Goal: Transaction & Acquisition: Purchase product/service

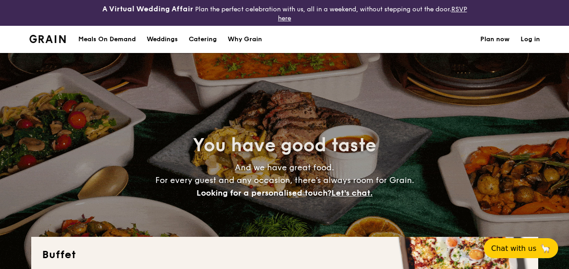
select select
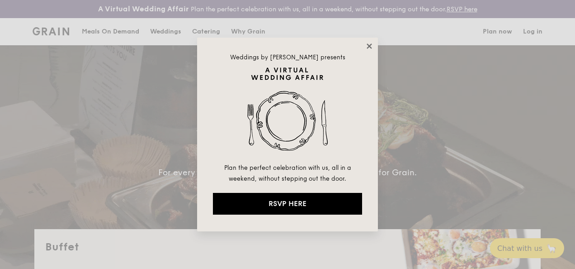
click at [373, 49] on icon at bounding box center [369, 46] width 8 height 8
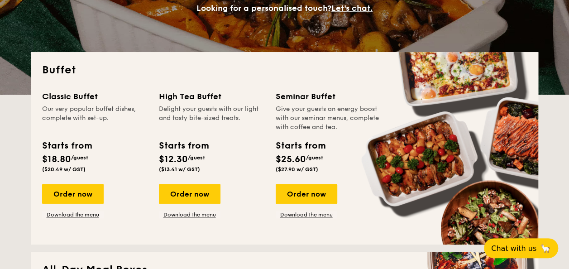
scroll to position [181, 0]
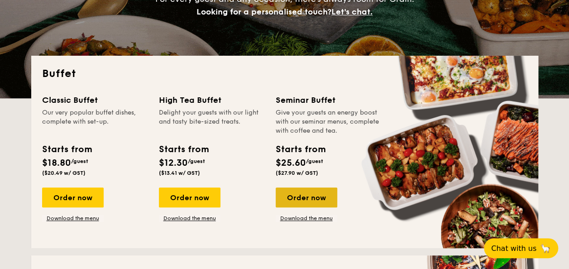
click at [308, 195] on div "Order now" at bounding box center [306, 197] width 62 height 20
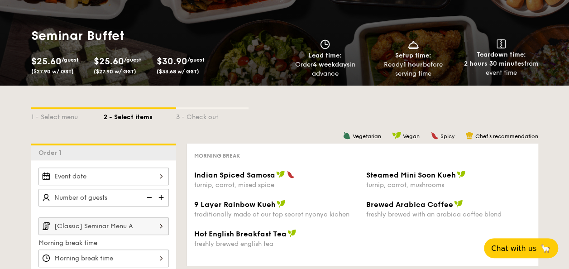
scroll to position [90, 0]
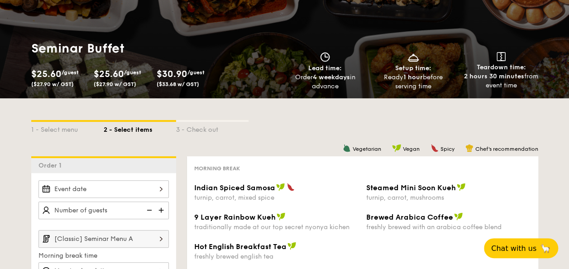
scroll to position [206, 0]
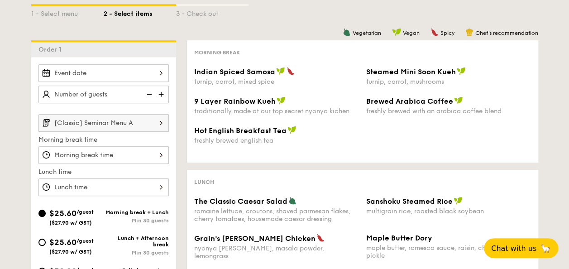
select select
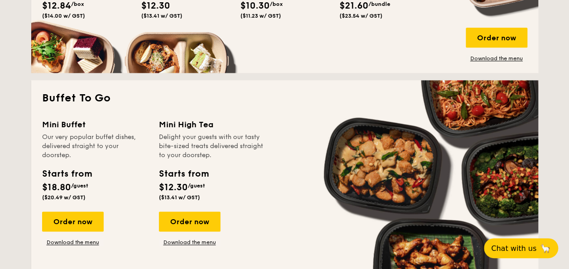
scroll to position [568, 0]
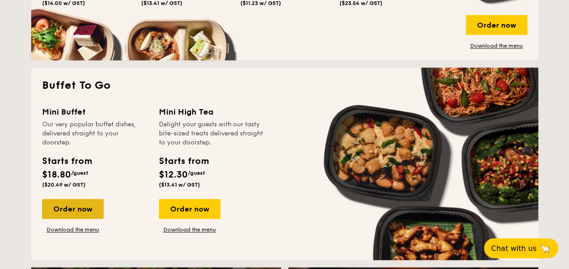
click at [77, 215] on div "Order now" at bounding box center [73, 209] width 62 height 20
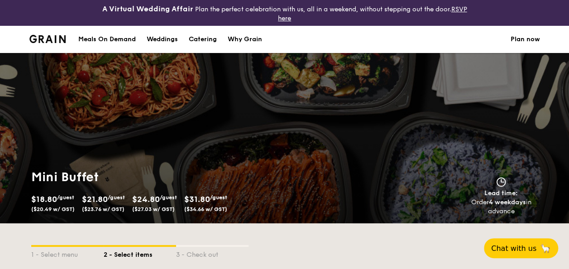
select select
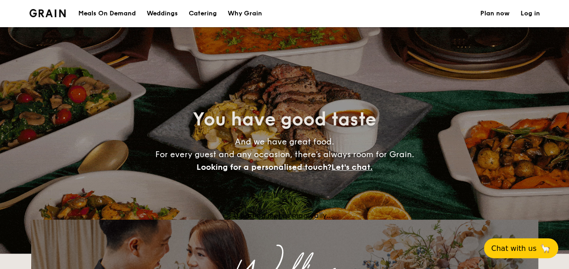
scroll to position [1383, 0]
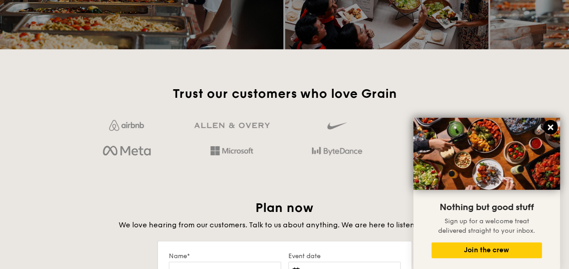
click at [549, 125] on icon at bounding box center [550, 127] width 8 height 8
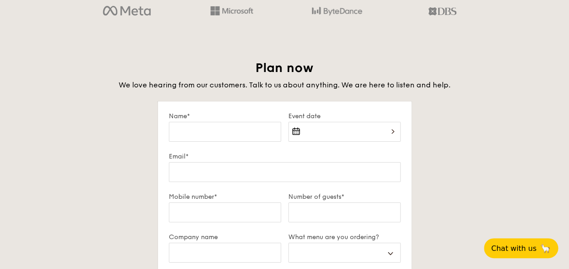
scroll to position [1312, 0]
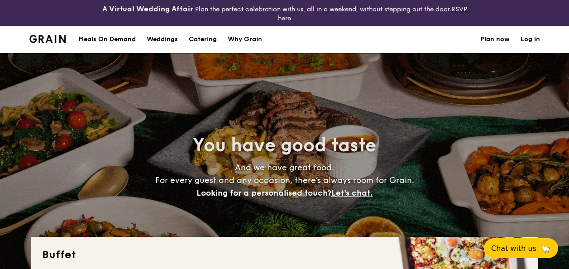
select select
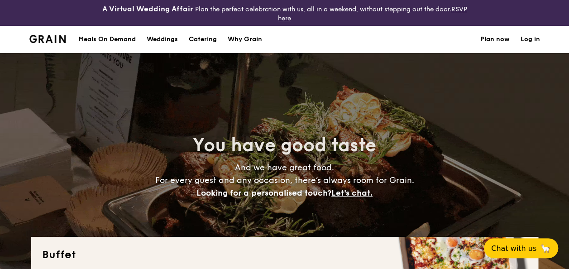
click at [296, 40] on section "Meals On Demand Weddings Catering Why Grain Plan now Log in" at bounding box center [284, 39] width 510 height 27
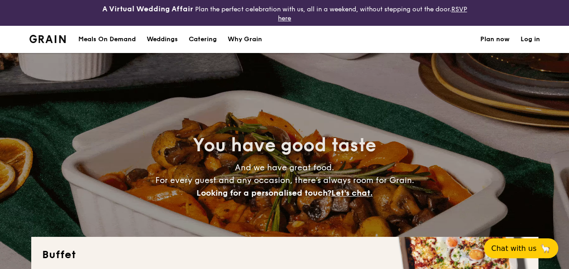
click at [351, 37] on section "Meals On Demand Weddings Catering Why Grain Plan now Log in" at bounding box center [284, 39] width 510 height 27
